Goal: Use online tool/utility: Utilize a website feature to perform a specific function

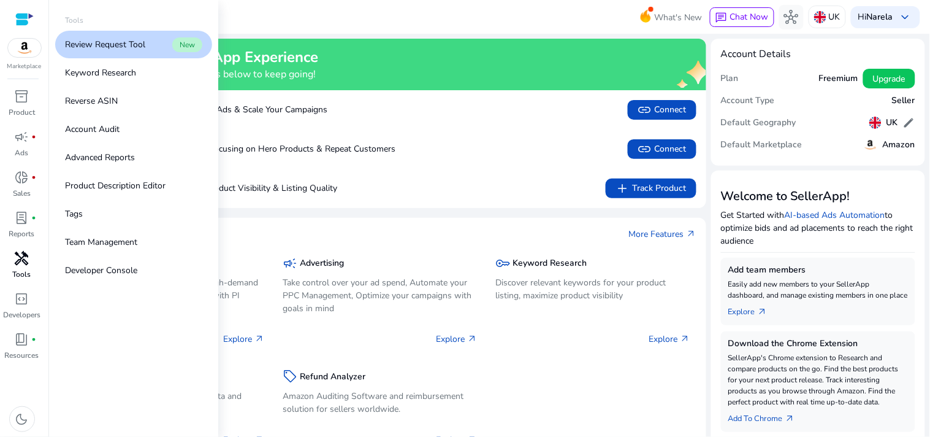
click at [20, 251] on span "handyman" at bounding box center [22, 258] width 15 height 15
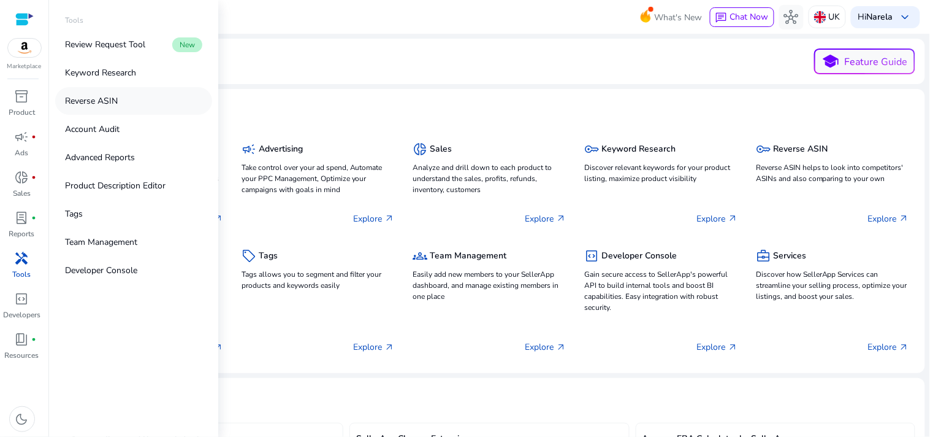
click at [120, 99] on link "Reverse ASIN" at bounding box center [133, 101] width 157 height 28
